Goal: Answer question/provide support

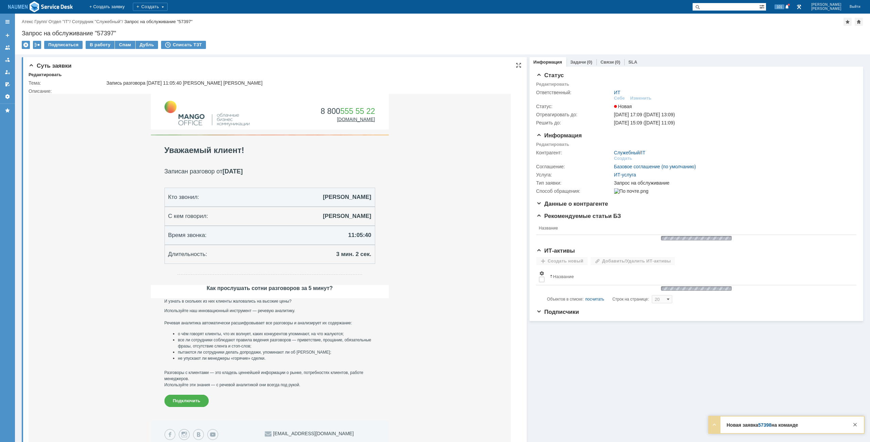
click at [61, 73] on td "Редактировать" at bounding box center [47, 75] width 37 height 6
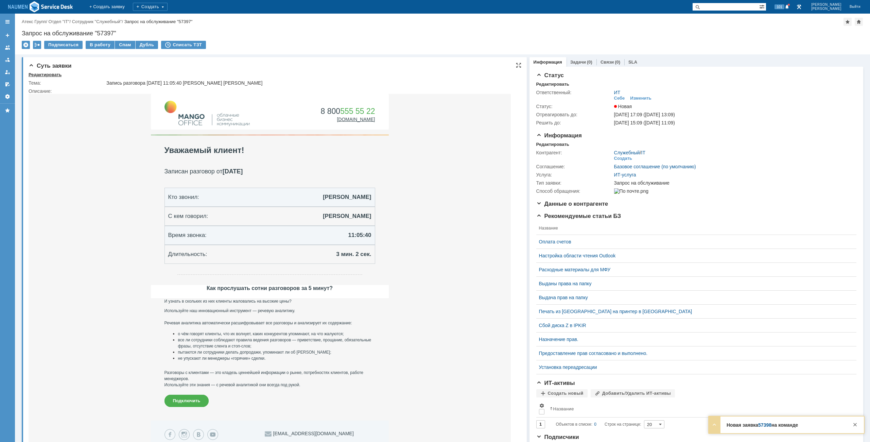
click at [56, 74] on div "Редактировать" at bounding box center [45, 74] width 33 height 5
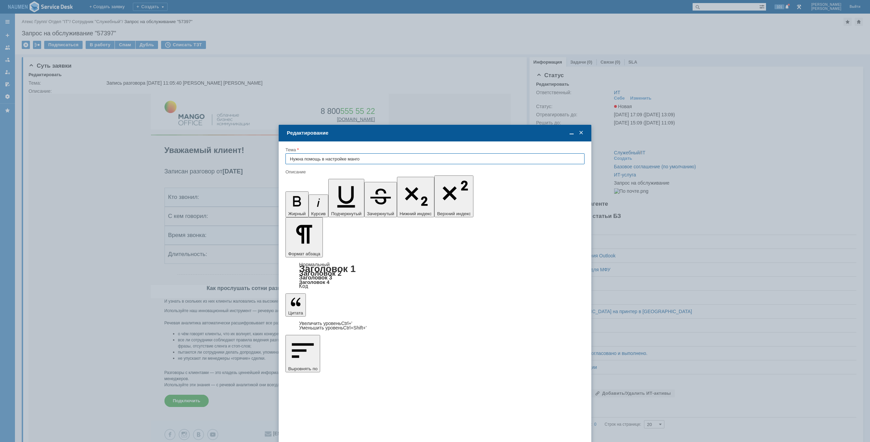
type input "Нужна помощь в настройке манго"
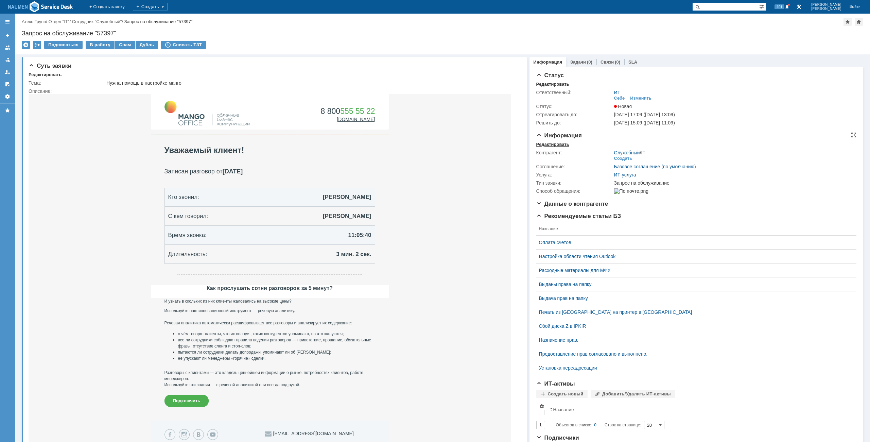
click at [557, 145] on div "Редактировать" at bounding box center [552, 144] width 33 height 5
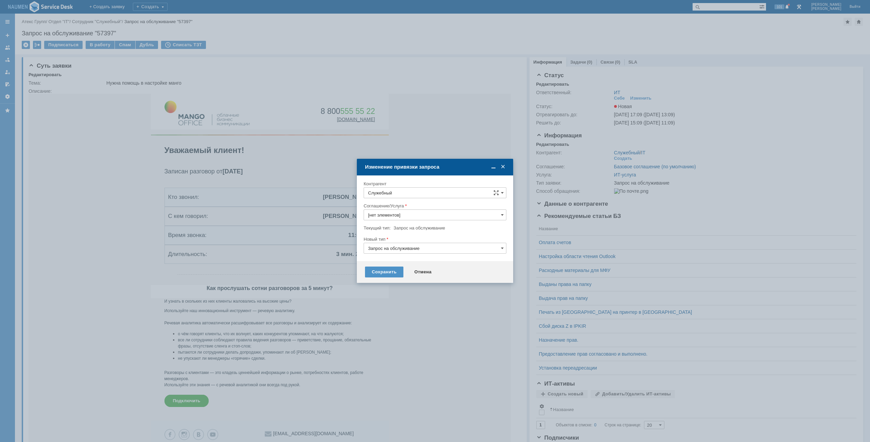
type input "ИТ-услуга"
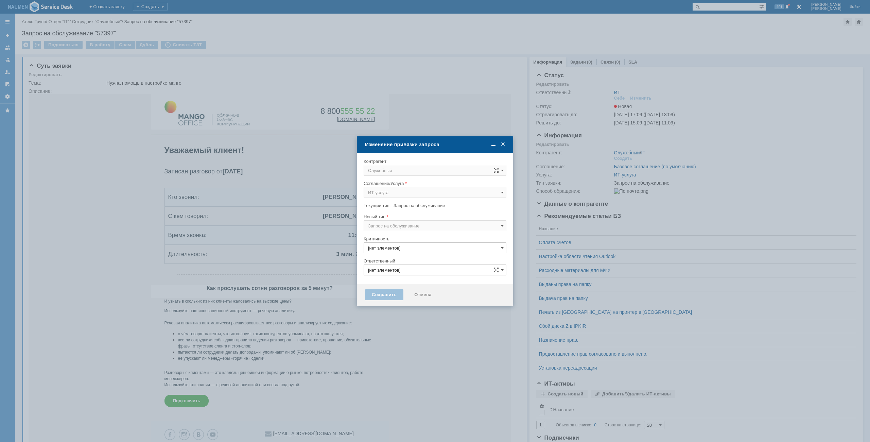
type input "ИТ"
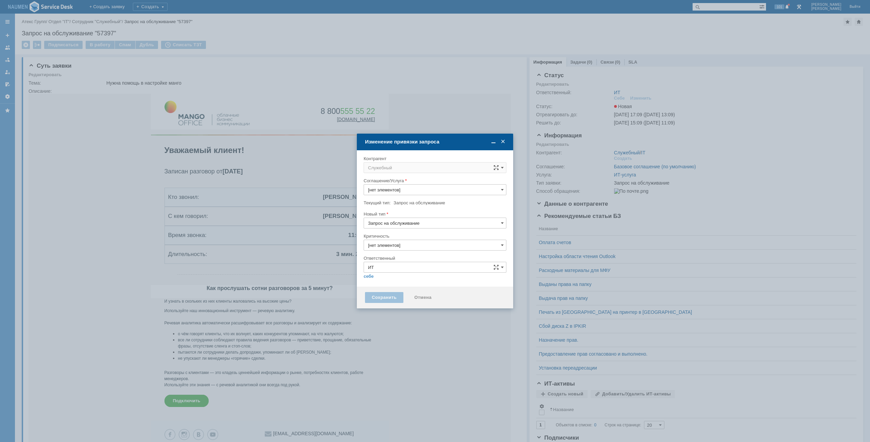
type input "3. Низкая"
type input "ИТ-услуга"
type input "[не указано]"
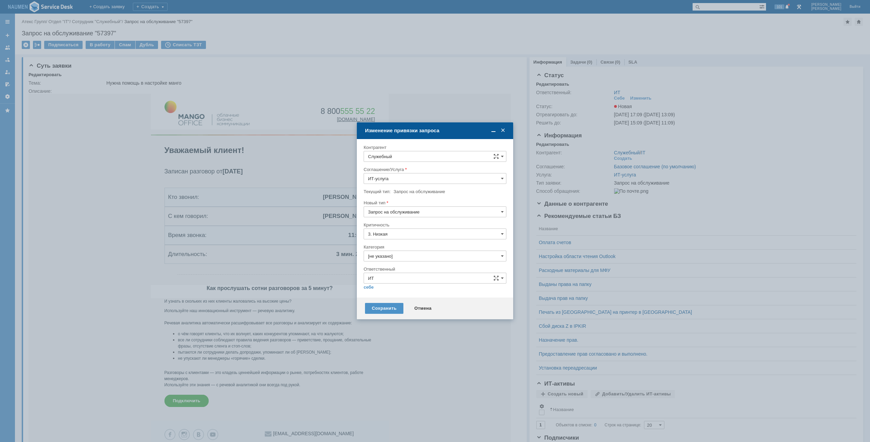
click at [429, 160] on input "Служебный" at bounding box center [435, 156] width 143 height 11
click at [419, 219] on span "Пономарева Анна" at bounding box center [410, 217] width 36 height 5
type input "Пономарева Анна"
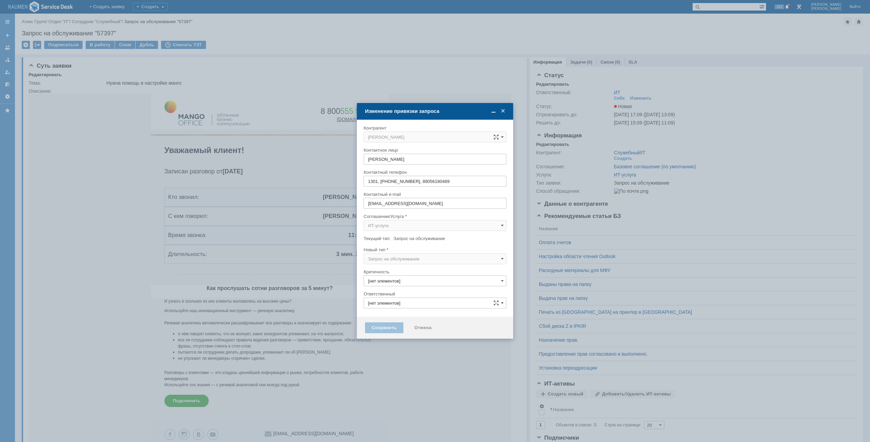
type input "ИТ"
type input "3. Низкая"
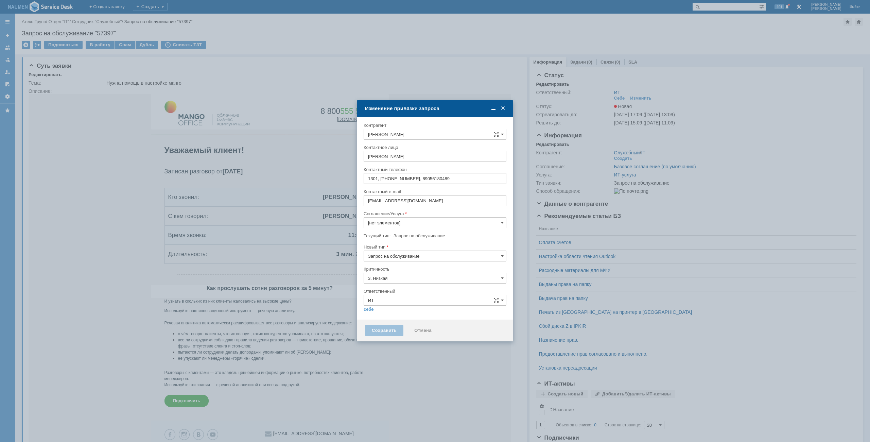
type input "ИТ-услуга"
type input "[не указано]"
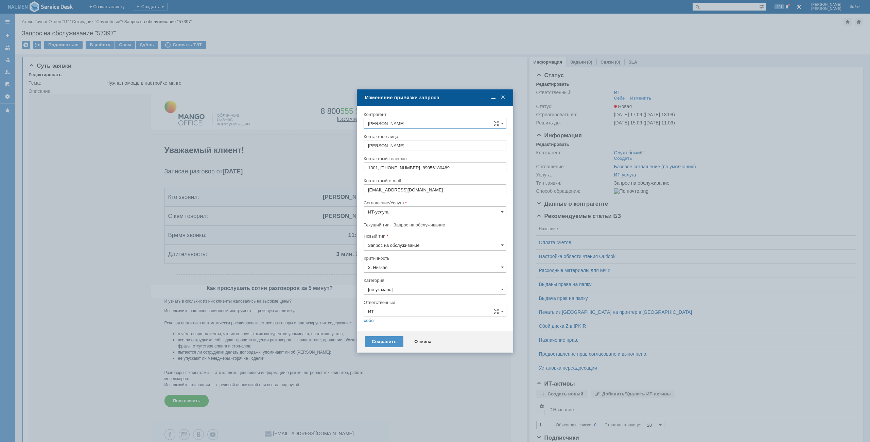
click at [383, 289] on input "[не указано]" at bounding box center [435, 289] width 143 height 11
click at [401, 340] on span "Настройка Mango Talker" at bounding box center [435, 338] width 134 height 5
type input "Настройка Mango Talker"
click at [369, 323] on link "себе" at bounding box center [369, 320] width 10 height 5
type input "Мурзин Иван"
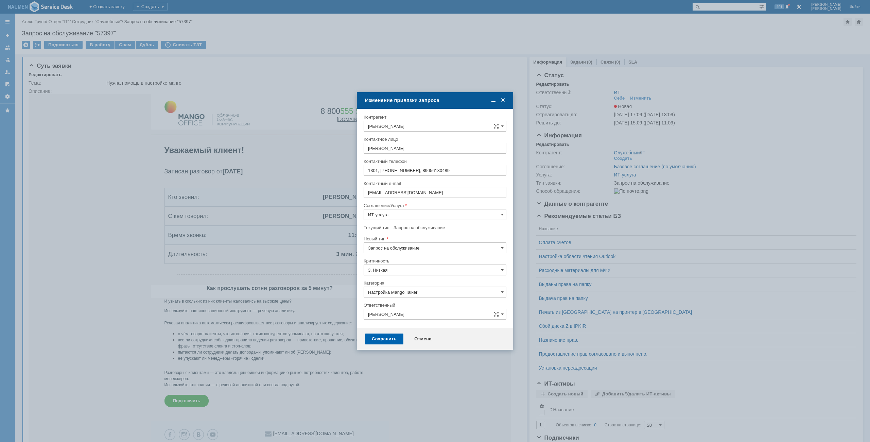
click at [380, 336] on div "Сохранить" at bounding box center [384, 338] width 38 height 11
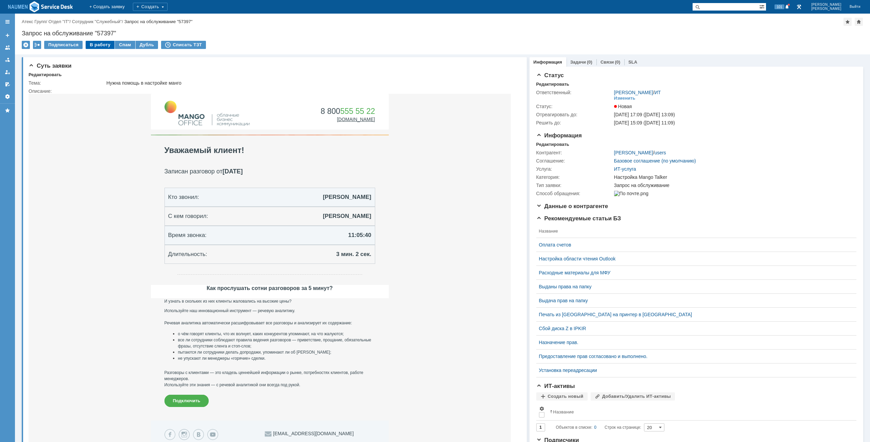
click at [100, 45] on div "В работу" at bounding box center [100, 45] width 29 height 8
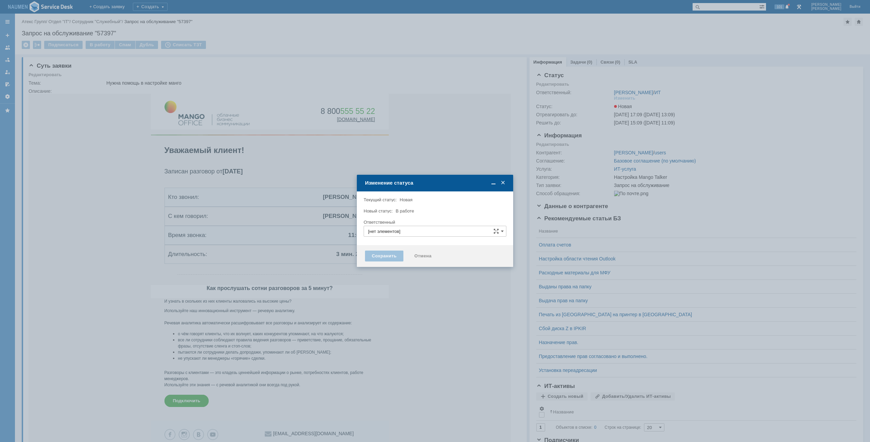
type input "Мурзин Иван"
type input "Настройка Mango Talker"
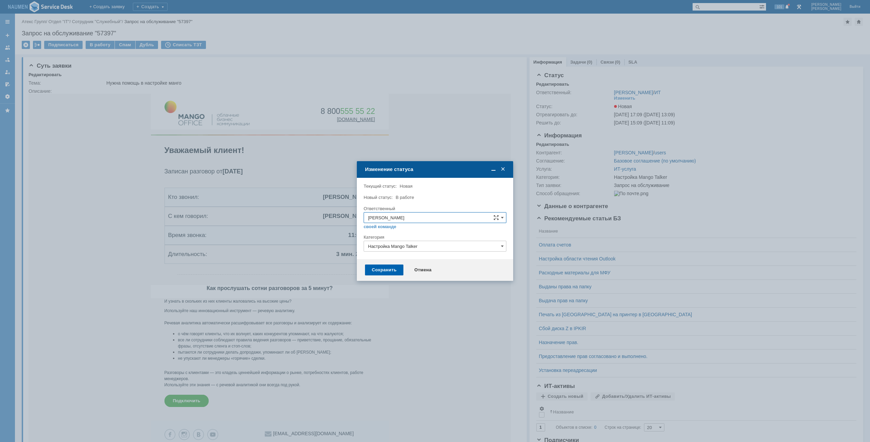
click at [384, 275] on div "Сохранить" at bounding box center [384, 269] width 38 height 11
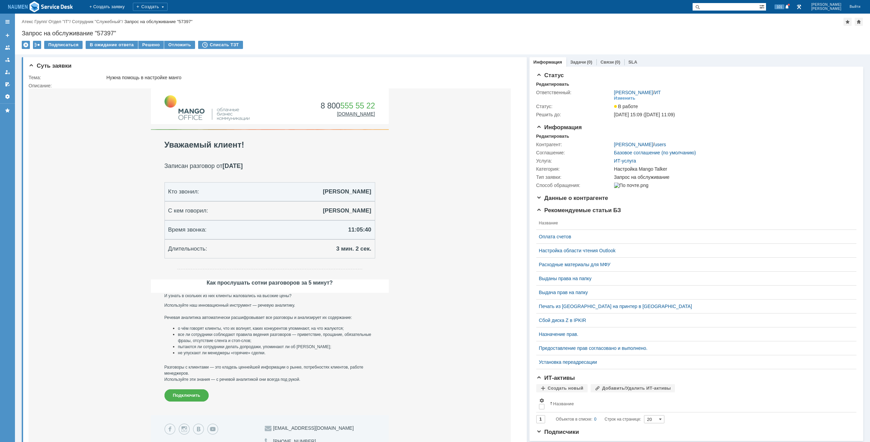
click at [140, 40] on div "Назад | Атекс Групп / Отдел "IT" / Сотрудник "Служебный" / Запрос на обслуживан…" at bounding box center [442, 34] width 855 height 41
click at [151, 49] on td "Решено" at bounding box center [151, 45] width 26 height 9
click at [154, 47] on div "Решено" at bounding box center [151, 45] width 26 height 8
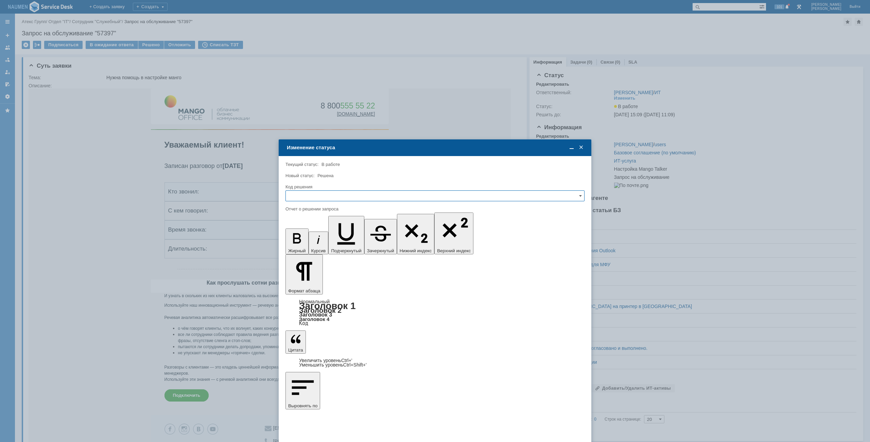
click at [335, 196] on input "text" at bounding box center [434, 195] width 299 height 11
click at [332, 238] on div "Решено" at bounding box center [435, 241] width 298 height 11
type input "Решено"
